Goal: Task Accomplishment & Management: Use online tool/utility

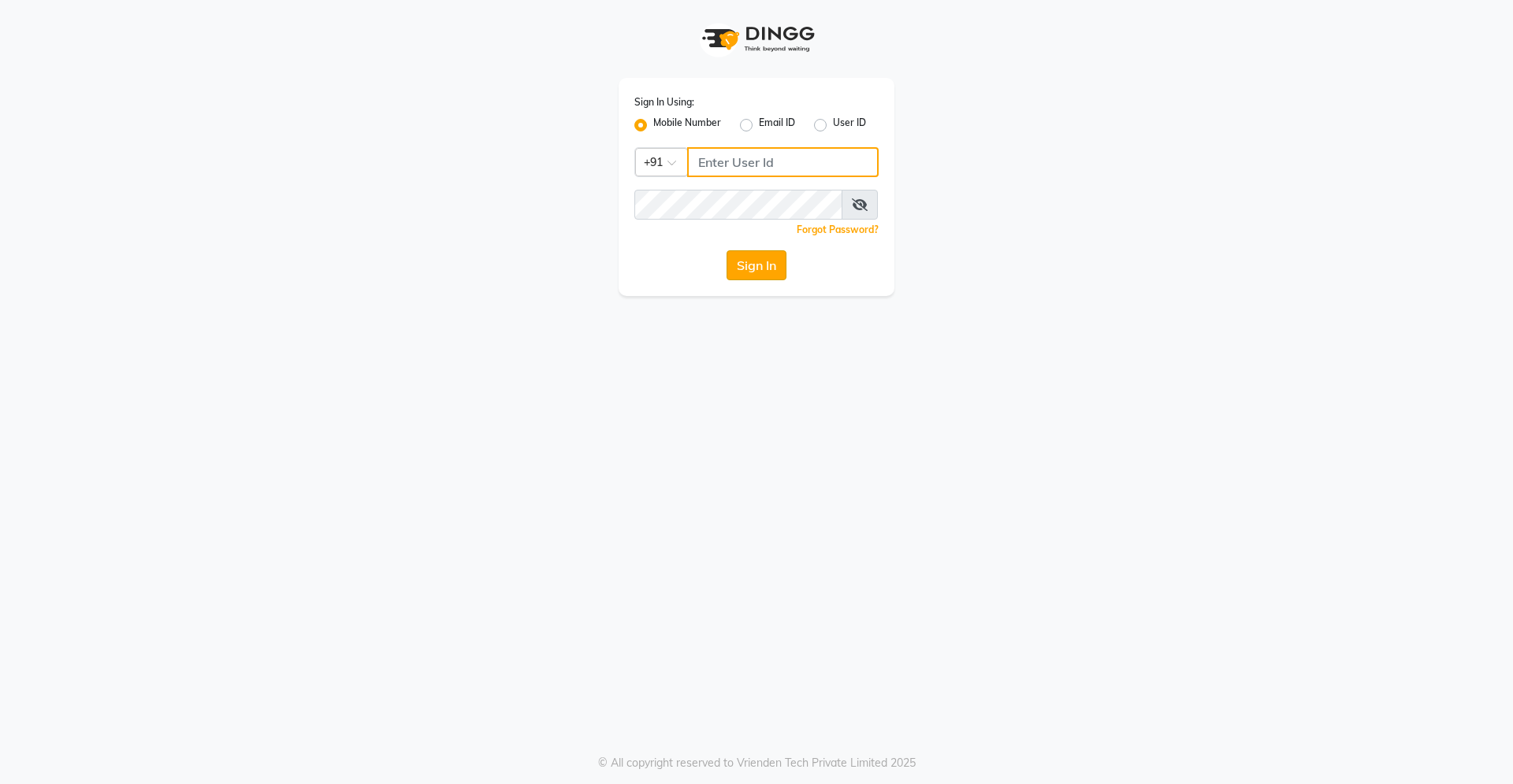
type input "9607016777"
click at [751, 271] on button "Sign In" at bounding box center [756, 265] width 60 height 30
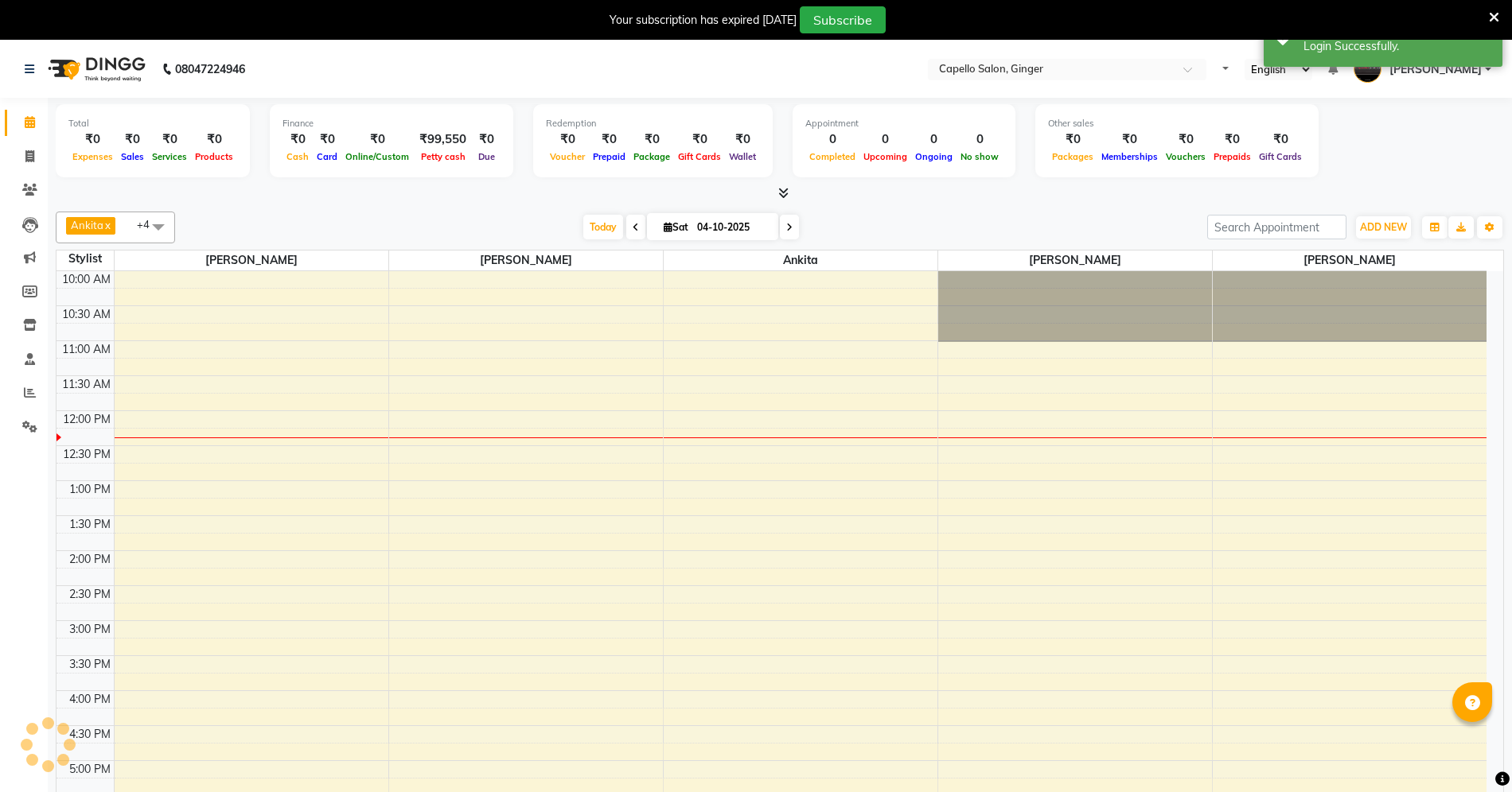
select select "en"
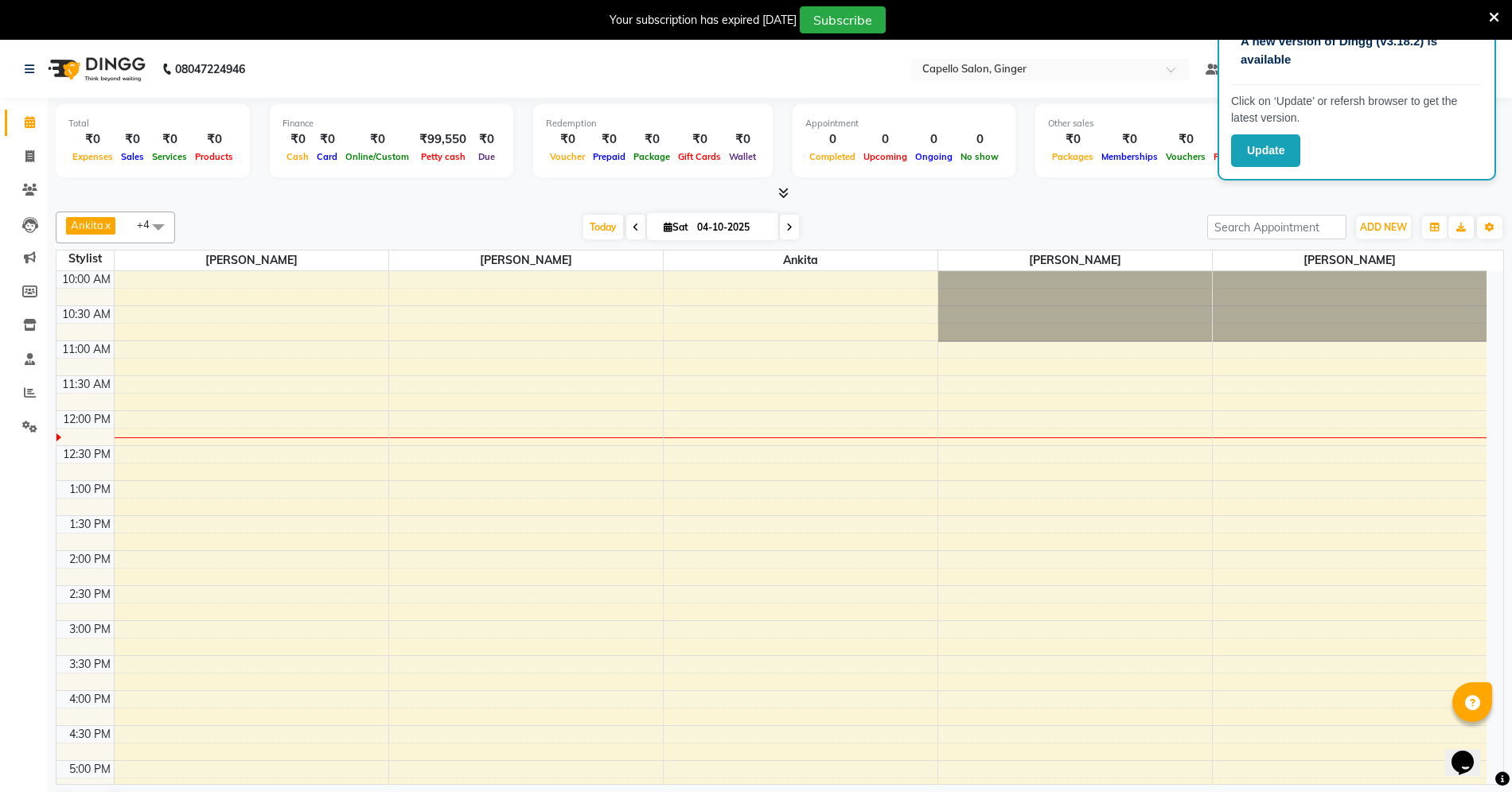
click at [1157, 205] on div "[PERSON_NAME] x [PERSON_NAME] x [PERSON_NAME] x [PERSON_NAME] x [PERSON_NAME] x…" at bounding box center [779, 516] width 1449 height 623
click at [27, 386] on icon at bounding box center [30, 393] width 12 height 12
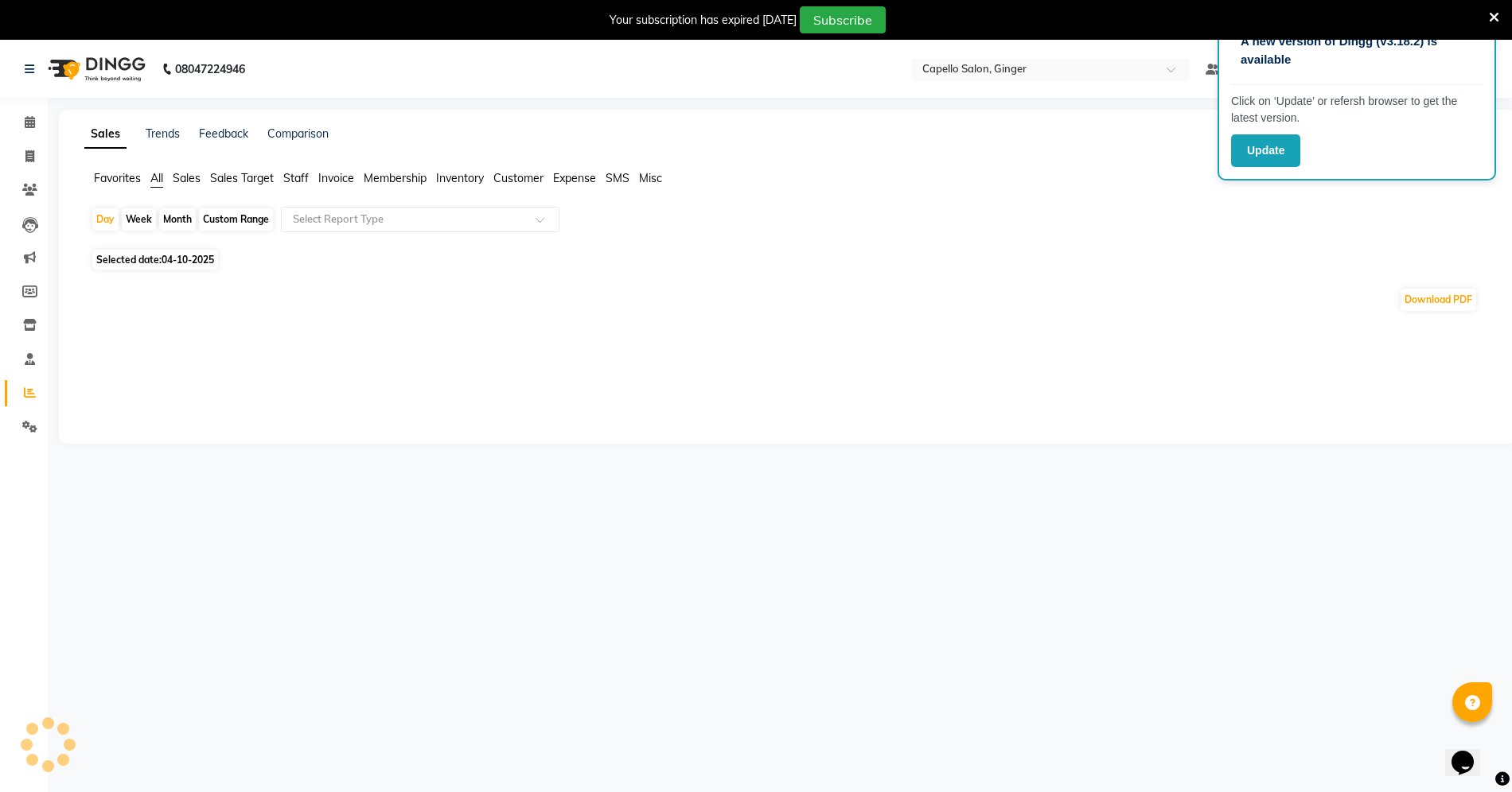
click at [182, 214] on div "Month" at bounding box center [177, 220] width 36 height 23
select select "10"
select select "2025"
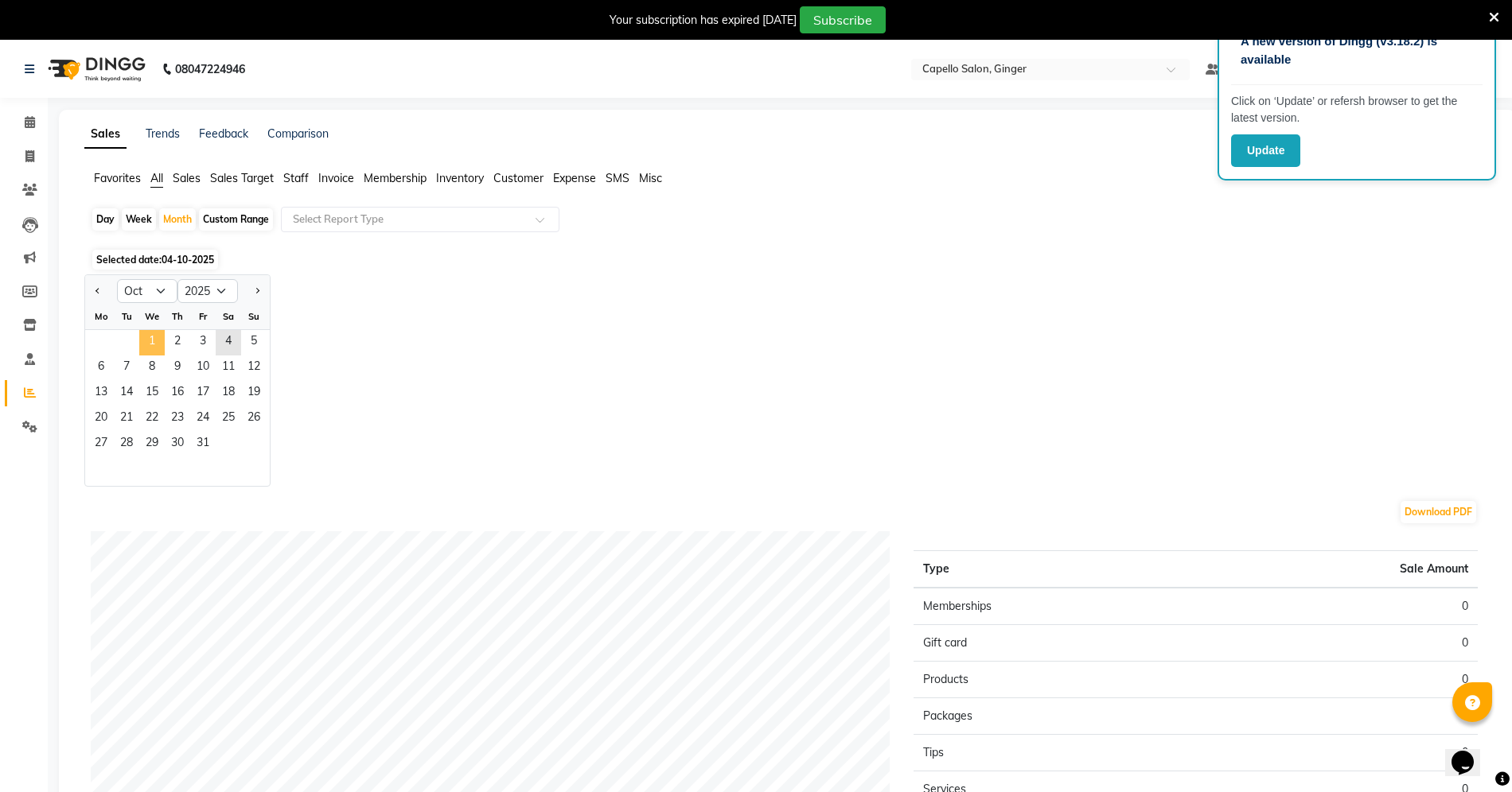
click at [149, 342] on span "1" at bounding box center [151, 342] width 25 height 25
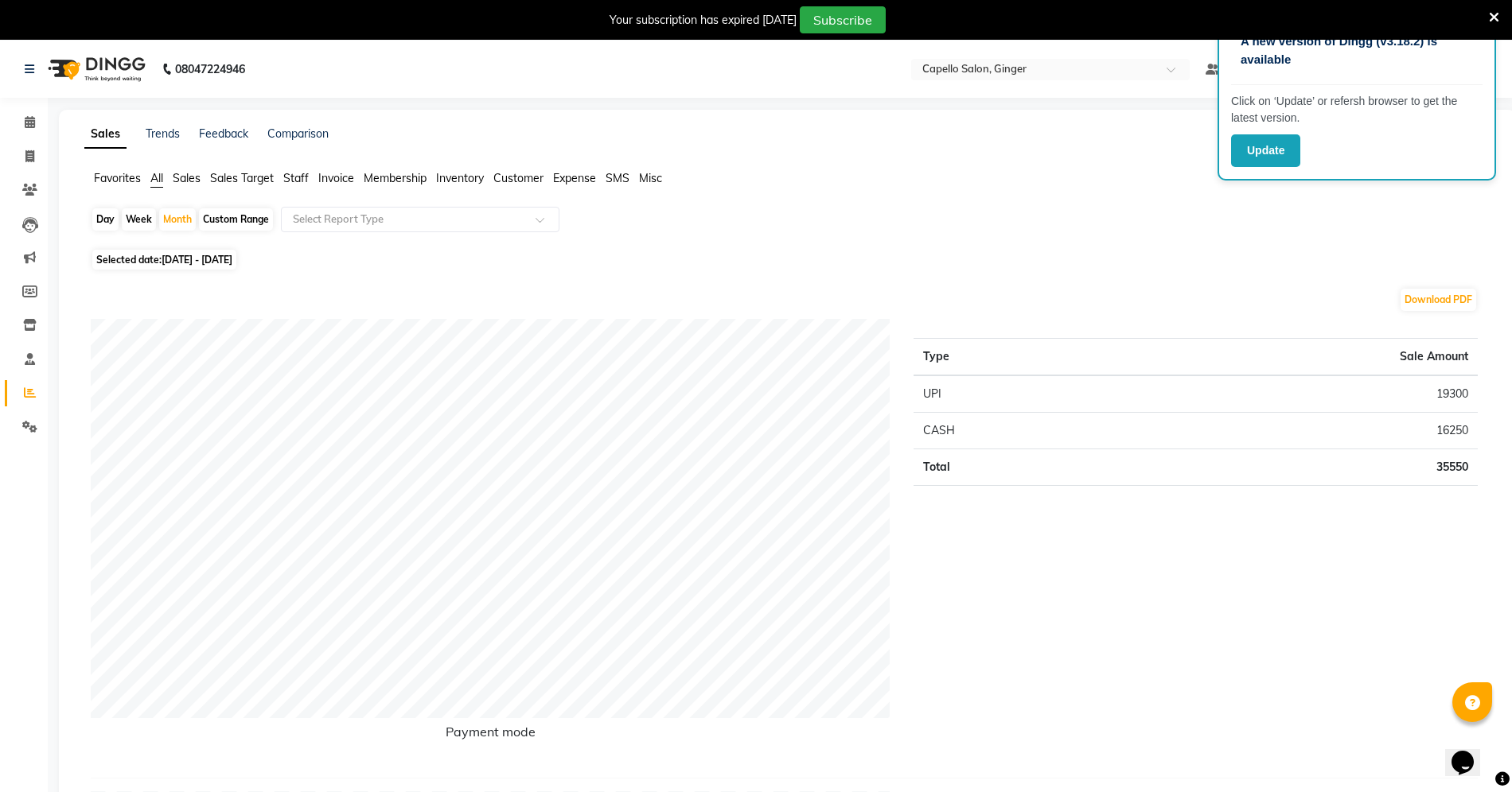
click at [289, 172] on span "Staff" at bounding box center [295, 178] width 25 height 14
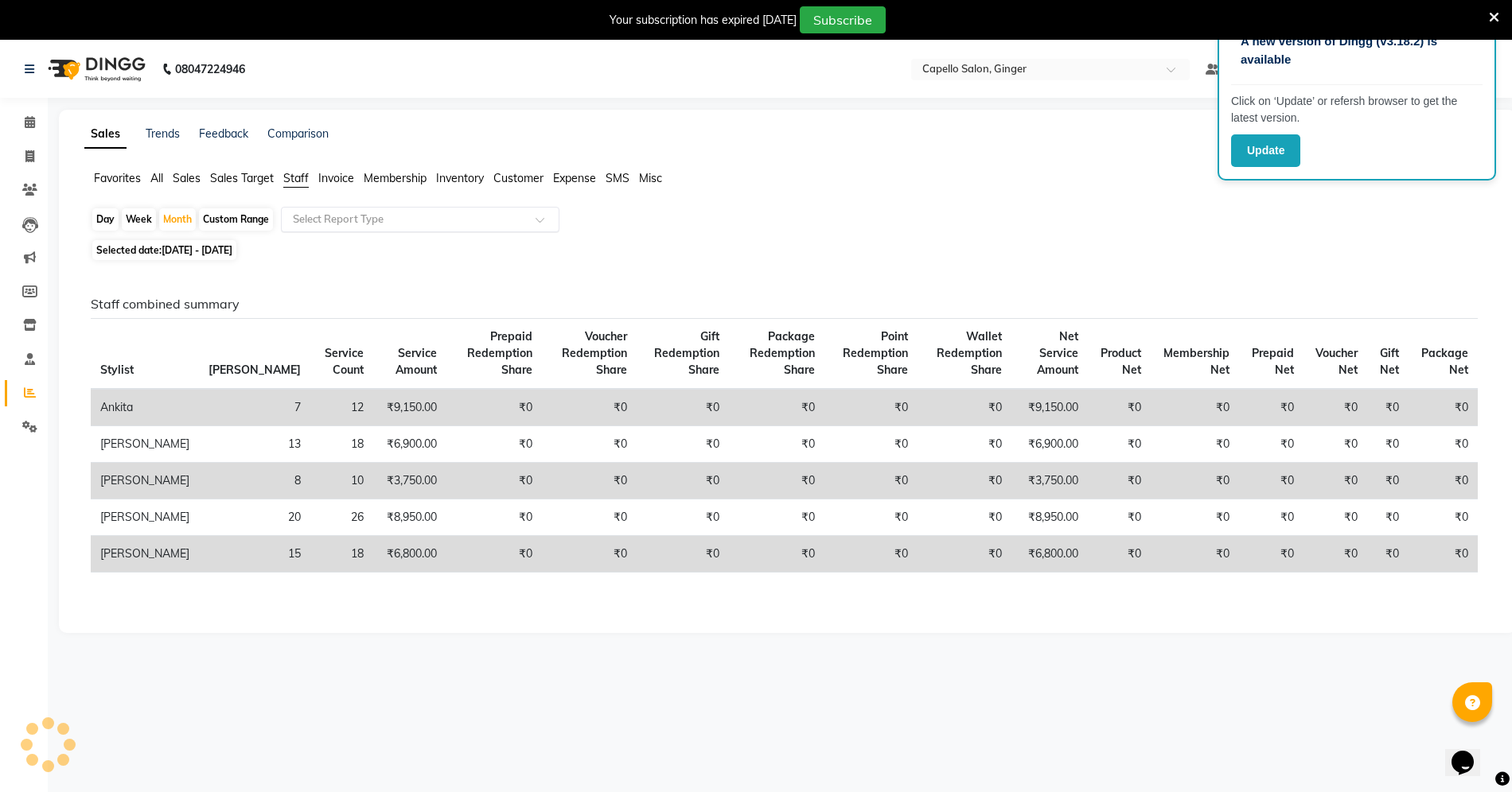
click at [544, 217] on span at bounding box center [545, 224] width 20 height 16
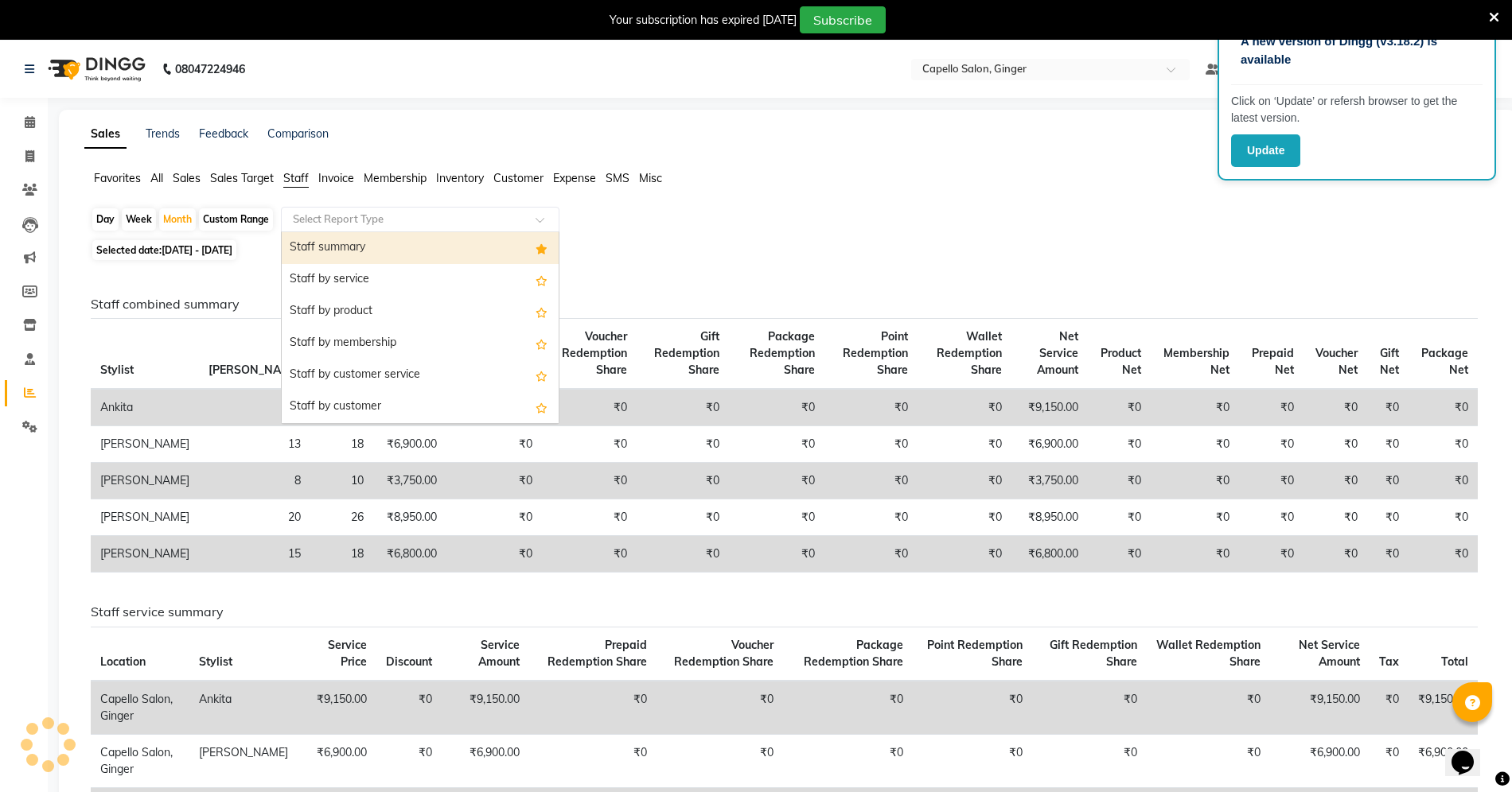
click at [383, 251] on div "Staff summary" at bounding box center [420, 248] width 277 height 32
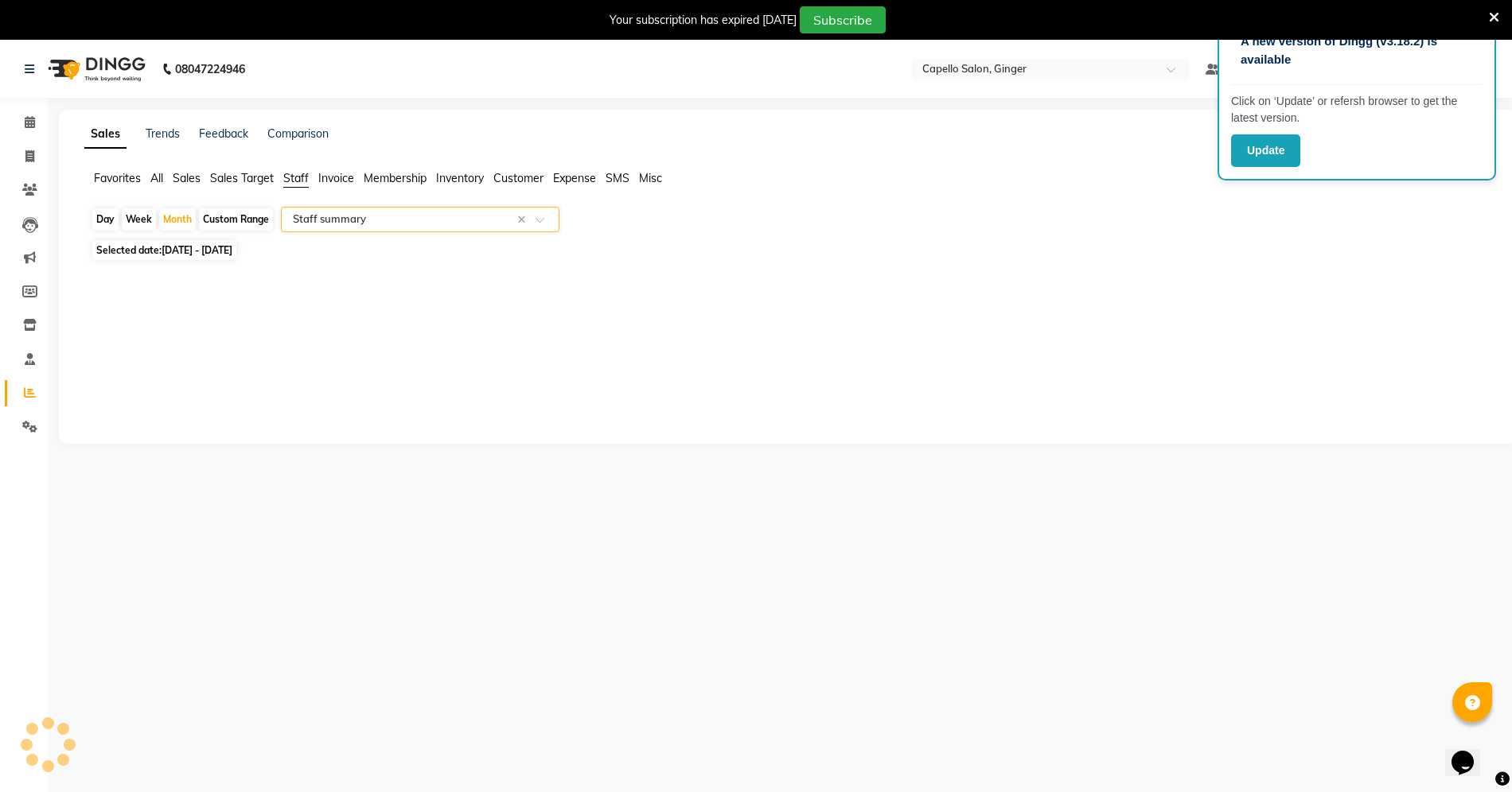
select select "full_report"
select select "csv"
click at [30, 124] on icon at bounding box center [30, 122] width 10 height 12
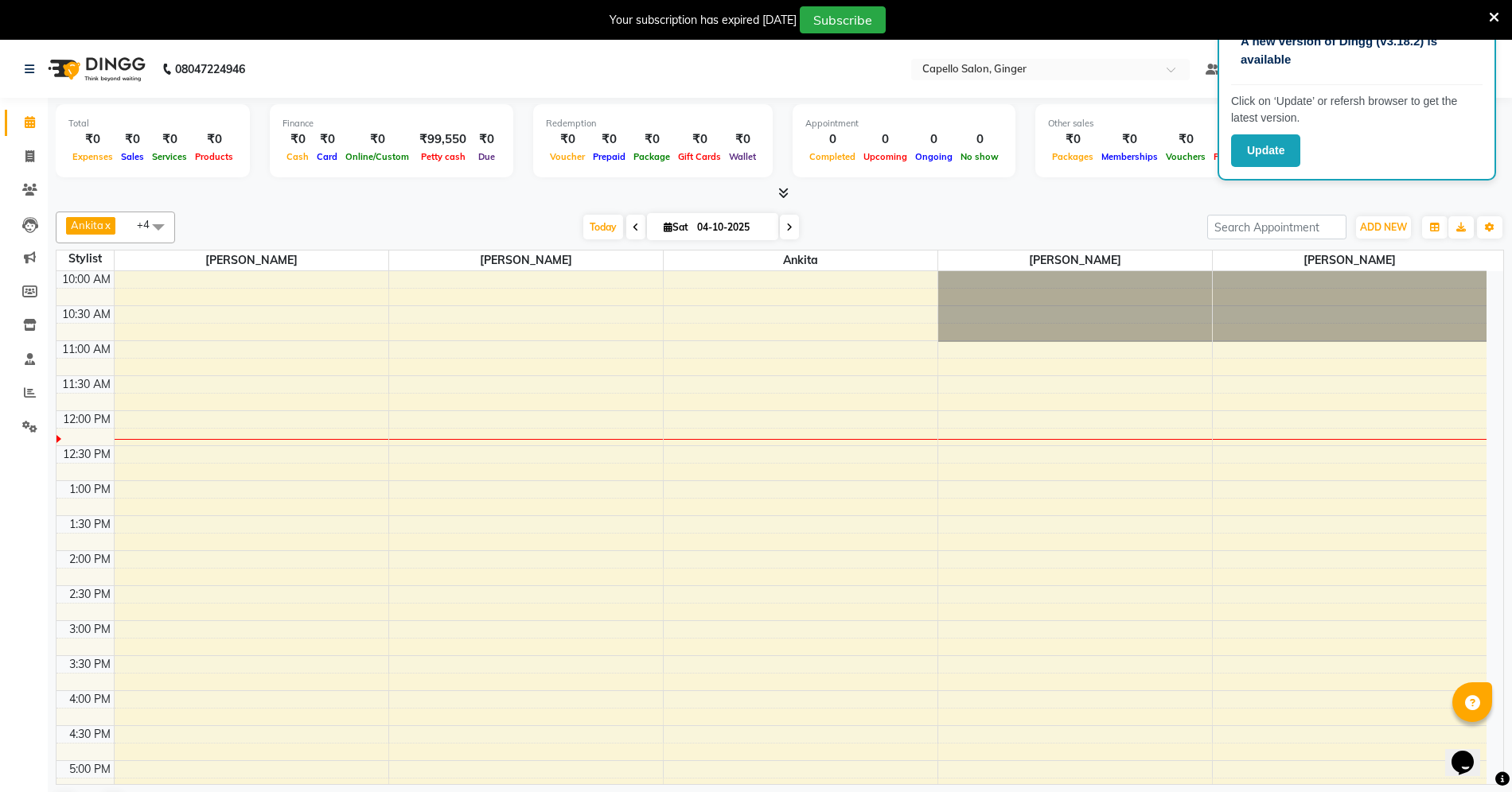
click at [781, 188] on icon at bounding box center [784, 193] width 10 height 12
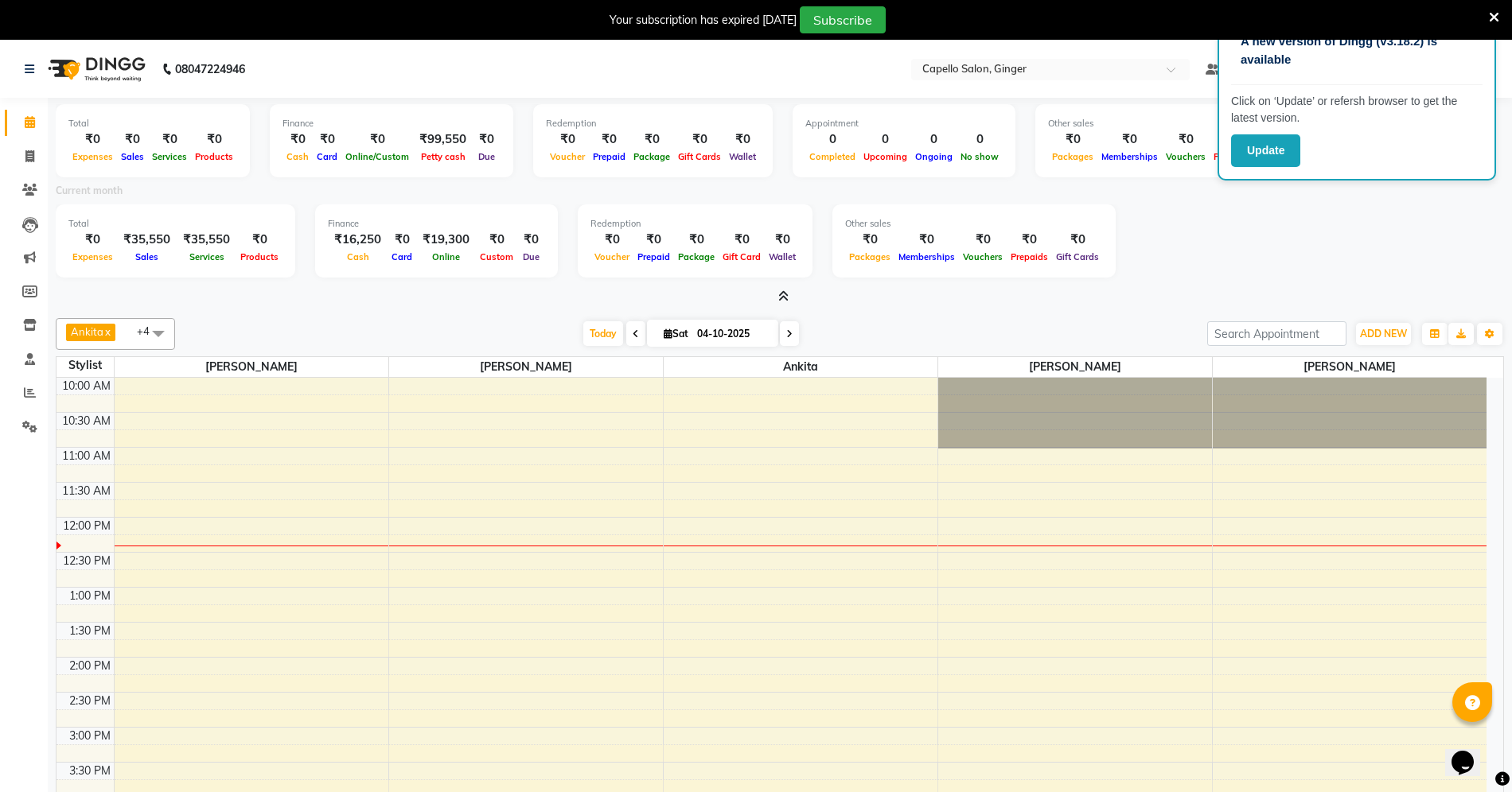
click at [780, 293] on icon at bounding box center [784, 296] width 10 height 12
